Goal: Find specific page/section: Find specific page/section

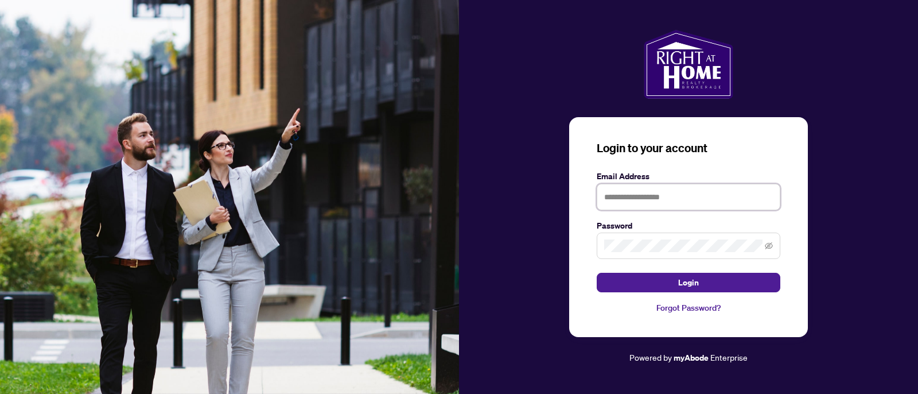
click at [657, 197] on input "text" at bounding box center [689, 197] width 184 height 26
type input "**********"
click at [597, 272] on button "Login" at bounding box center [689, 282] width 184 height 20
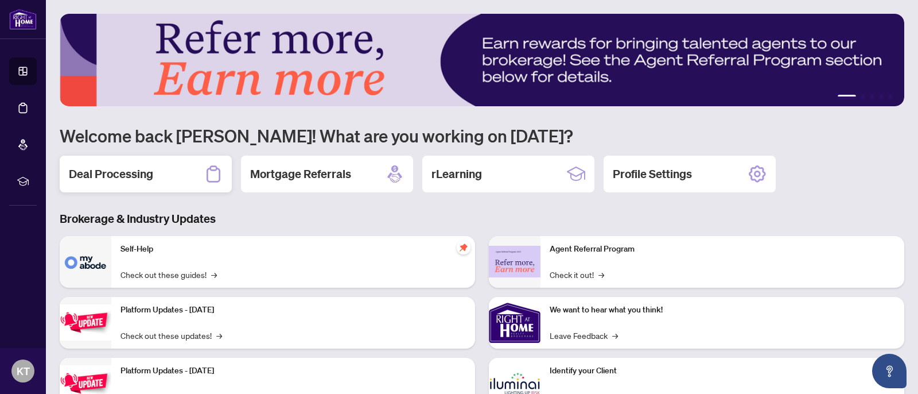
click at [190, 180] on div "Deal Processing" at bounding box center [146, 173] width 172 height 37
